Goal: Check status

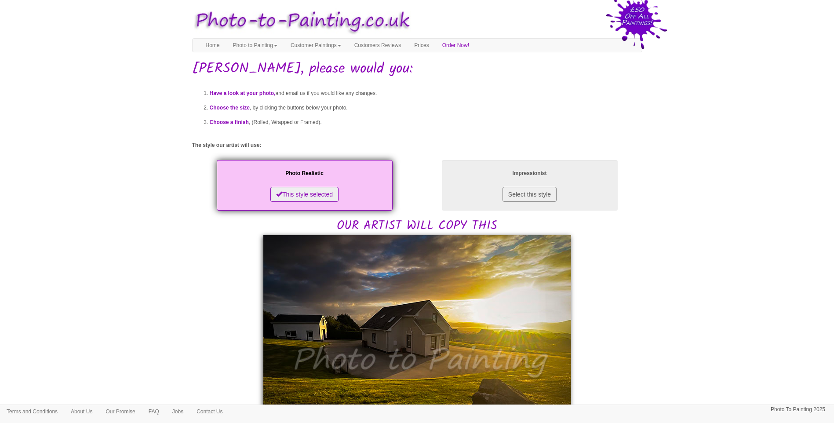
scroll to position [220, 0]
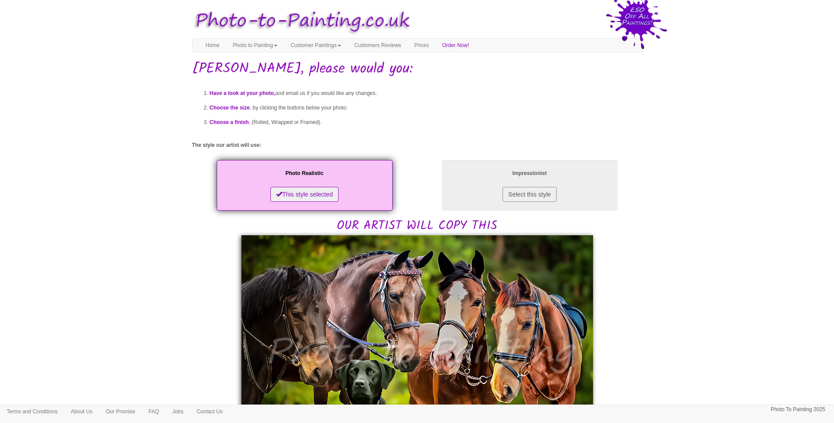
click at [686, 253] on body "Your painting - risk free Toggle navigation Menu Home Photo to Painting Photo t…" at bounding box center [417, 431] width 834 height 854
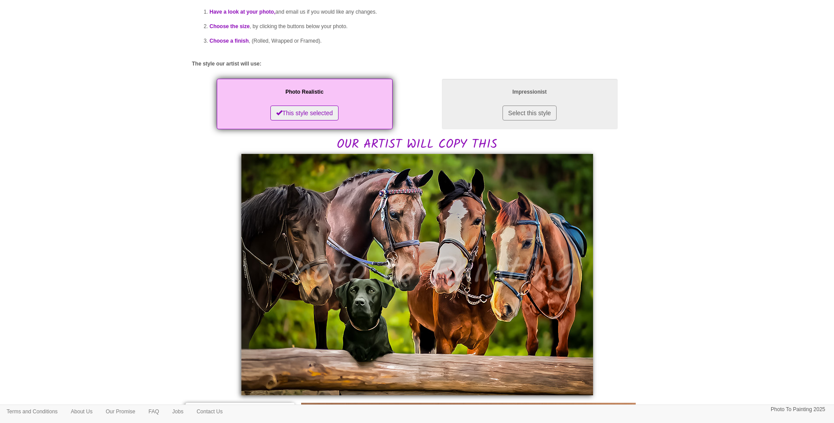
scroll to position [220, 0]
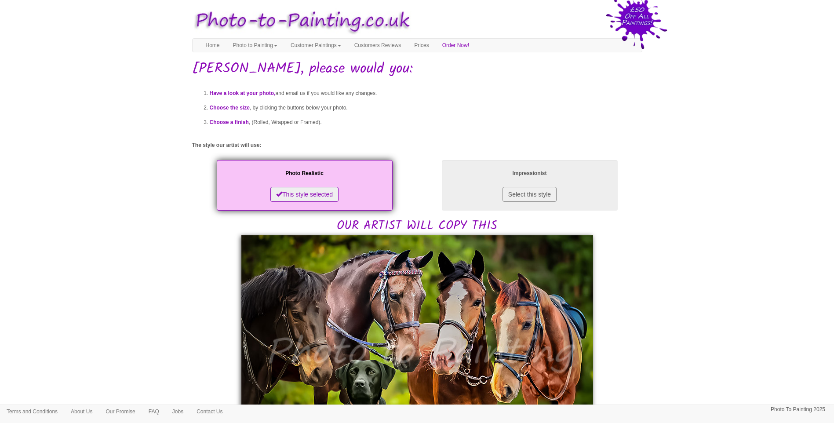
scroll to position [146, 0]
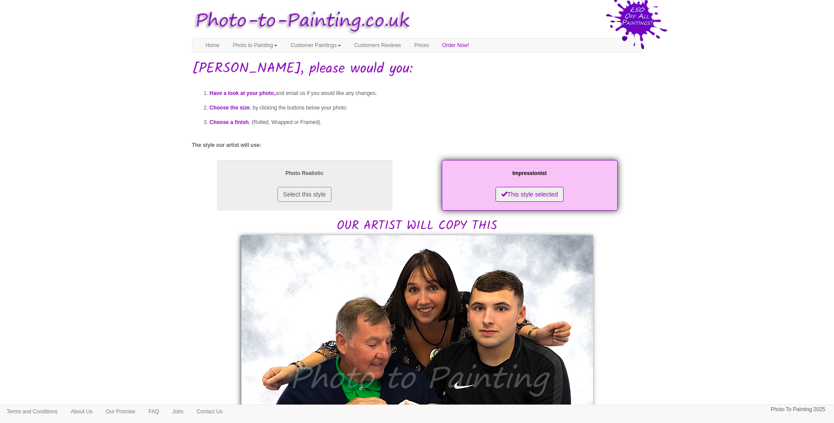
drag, startPoint x: 751, startPoint y: 360, endPoint x: 469, endPoint y: 378, distance: 281.9
click at [750, 359] on body "Your painting - risk free Toggle navigation Menu Home Photo to Painting Photo t…" at bounding box center [417, 426] width 834 height 845
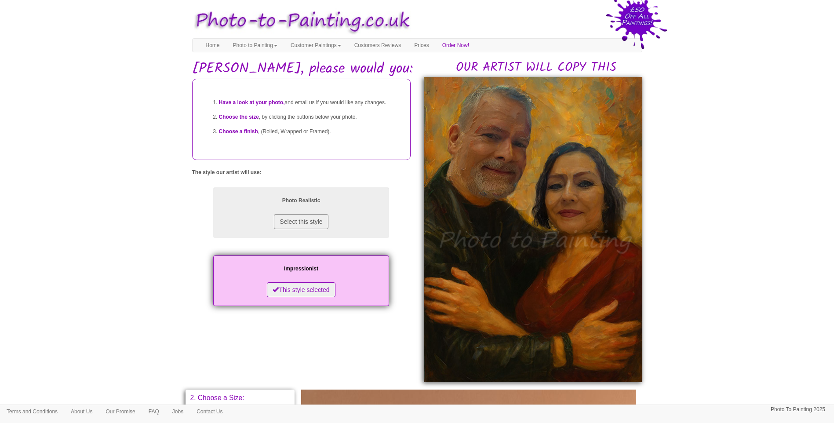
click at [743, 223] on body "Your painting - risk free Toggle navigation Menu Home Photo to Painting Photo t…" at bounding box center [417, 384] width 834 height 760
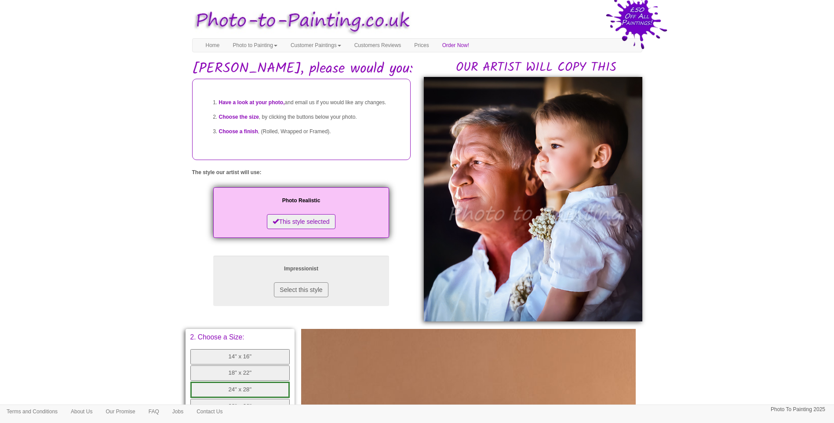
click at [693, 288] on body "Your painting - risk free Toggle navigation Menu Home Photo to Painting Photo t…" at bounding box center [417, 353] width 834 height 699
click at [128, 209] on body "Your painting - risk free Toggle navigation Menu Home Photo to Painting Photo t…" at bounding box center [417, 353] width 834 height 699
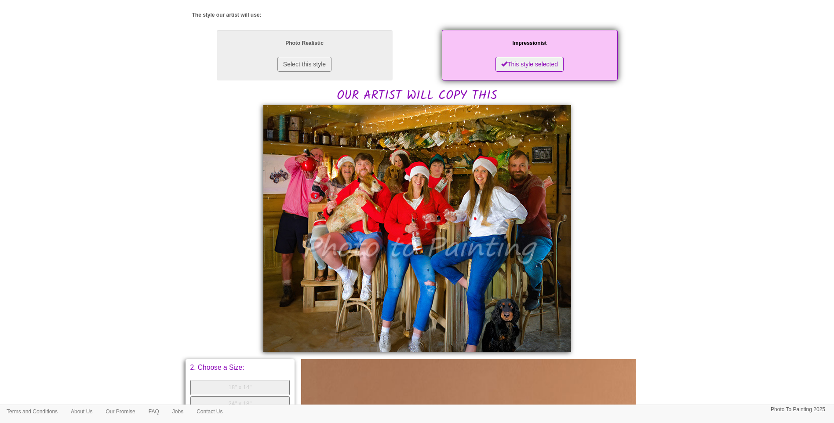
scroll to position [220, 0]
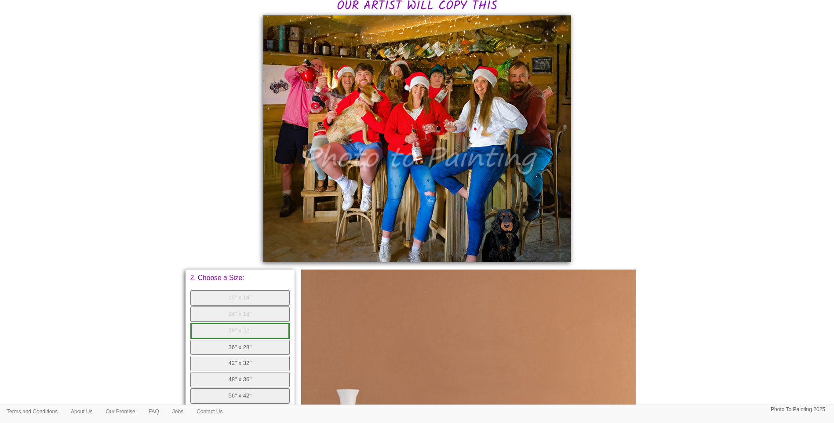
click at [655, 255] on body "Your painting - risk free Toggle navigation Menu Home Photo to Painting Photo t…" at bounding box center [417, 214] width 834 height 859
